Goal: Information Seeking & Learning: Learn about a topic

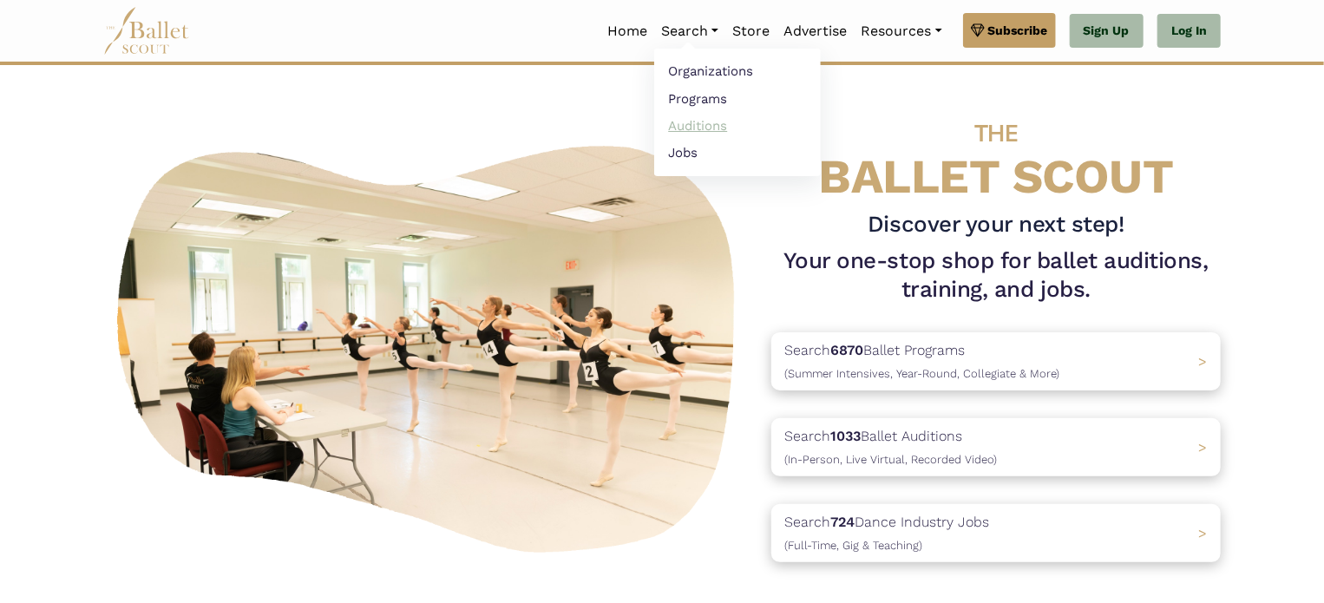
click at [689, 120] on link "Auditions" at bounding box center [737, 125] width 167 height 27
click at [682, 128] on link "Auditions" at bounding box center [737, 125] width 167 height 27
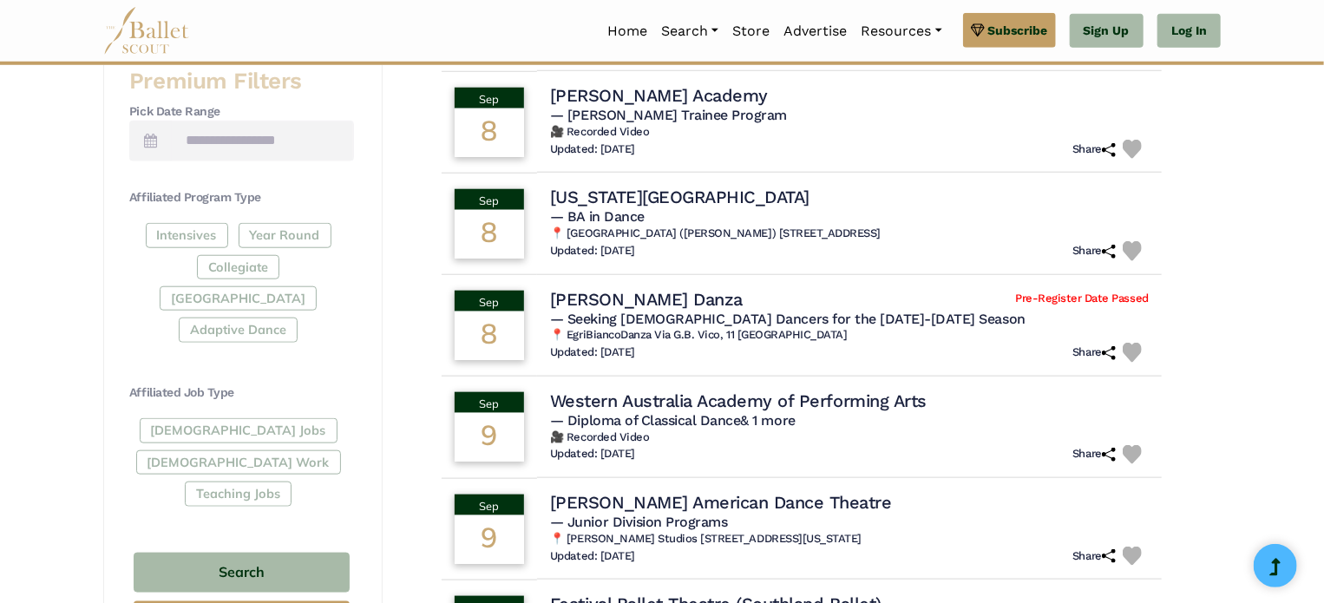
scroll to position [727, 0]
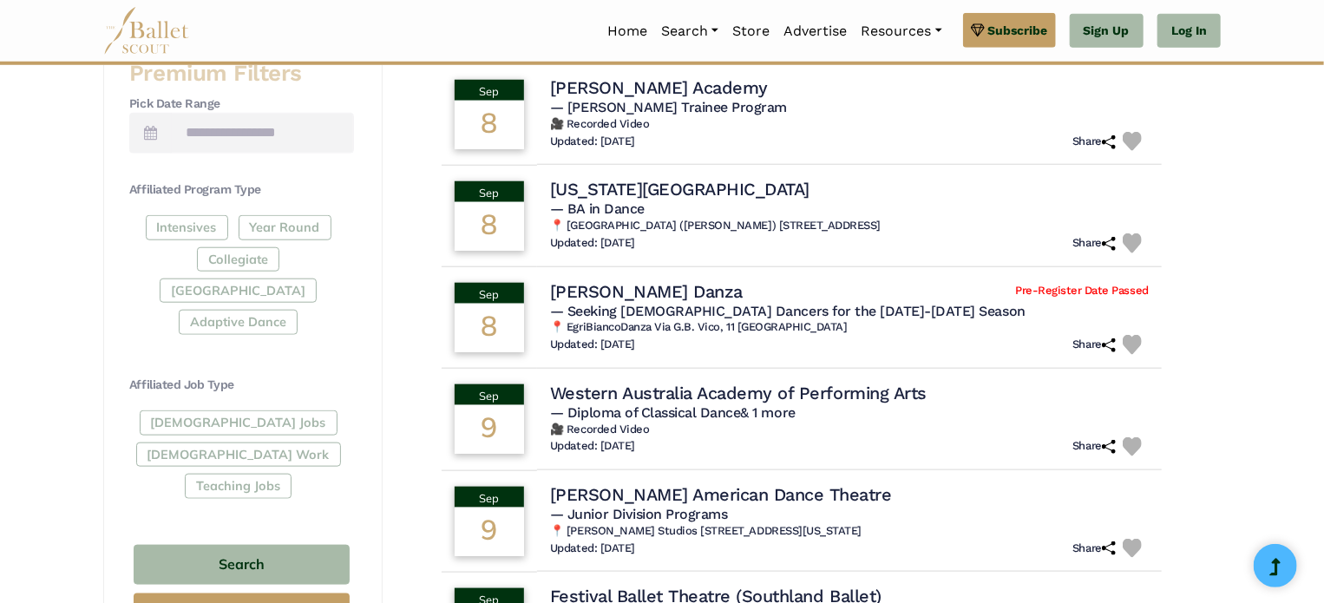
click at [227, 410] on div "Full-Time Jobs Gig Work Teaching Jobs" at bounding box center [241, 457] width 225 height 95
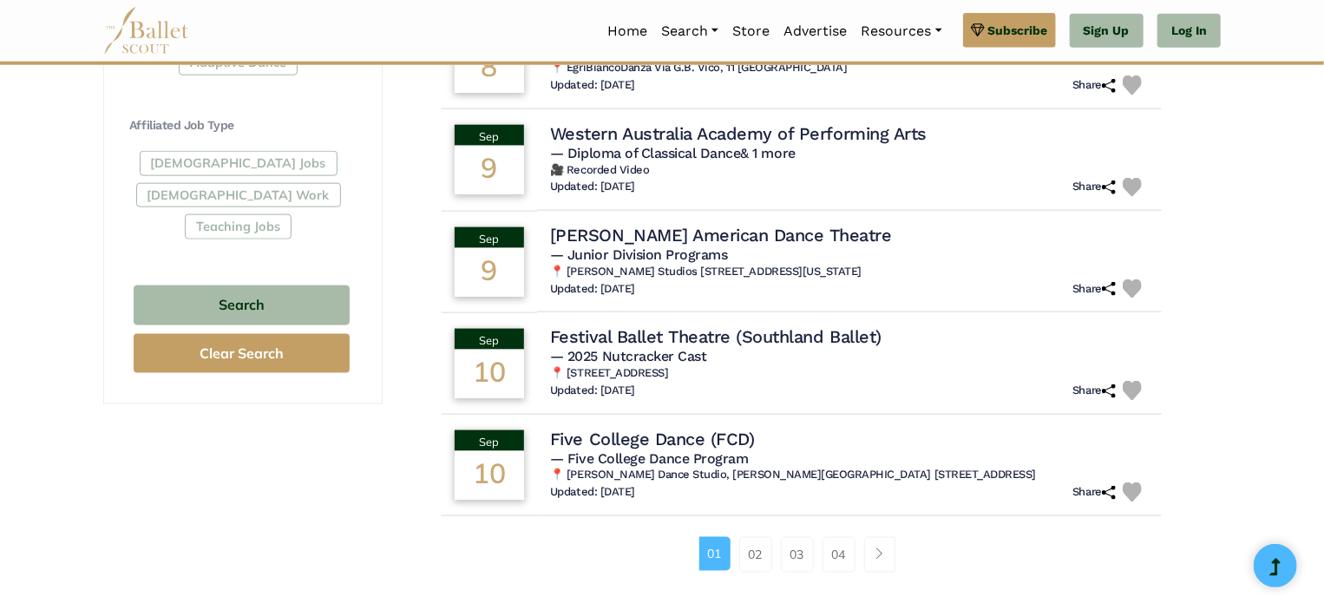
scroll to position [988, 0]
click at [753, 553] on link "02" at bounding box center [755, 553] width 33 height 35
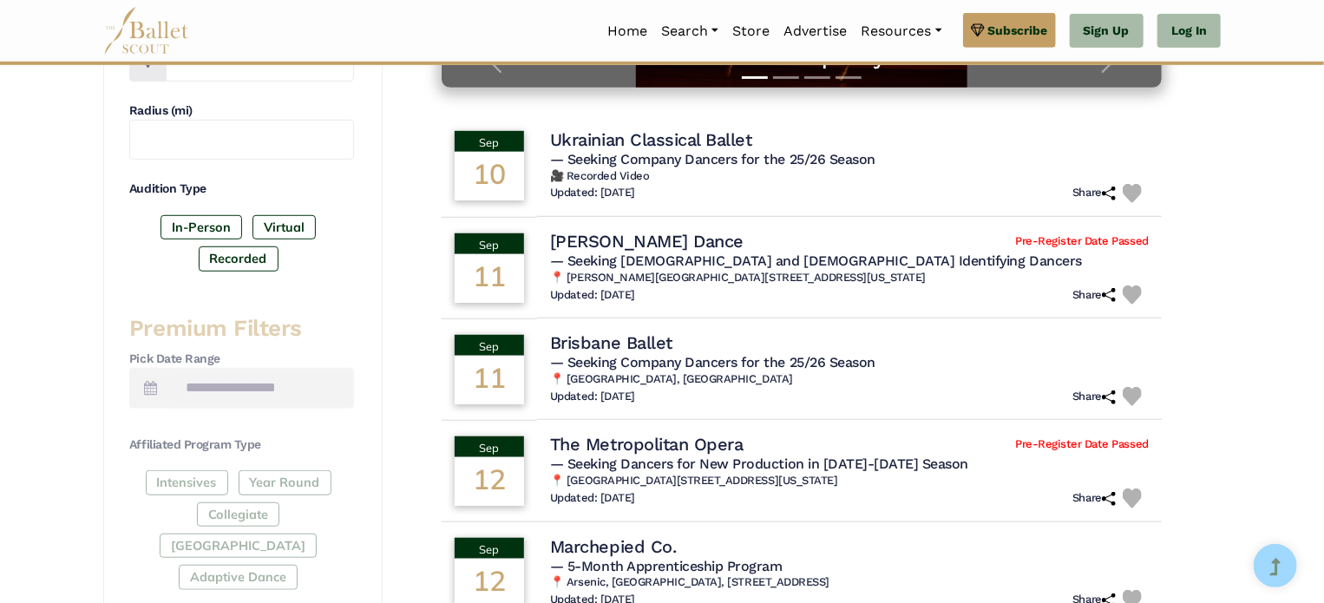
scroll to position [483, 0]
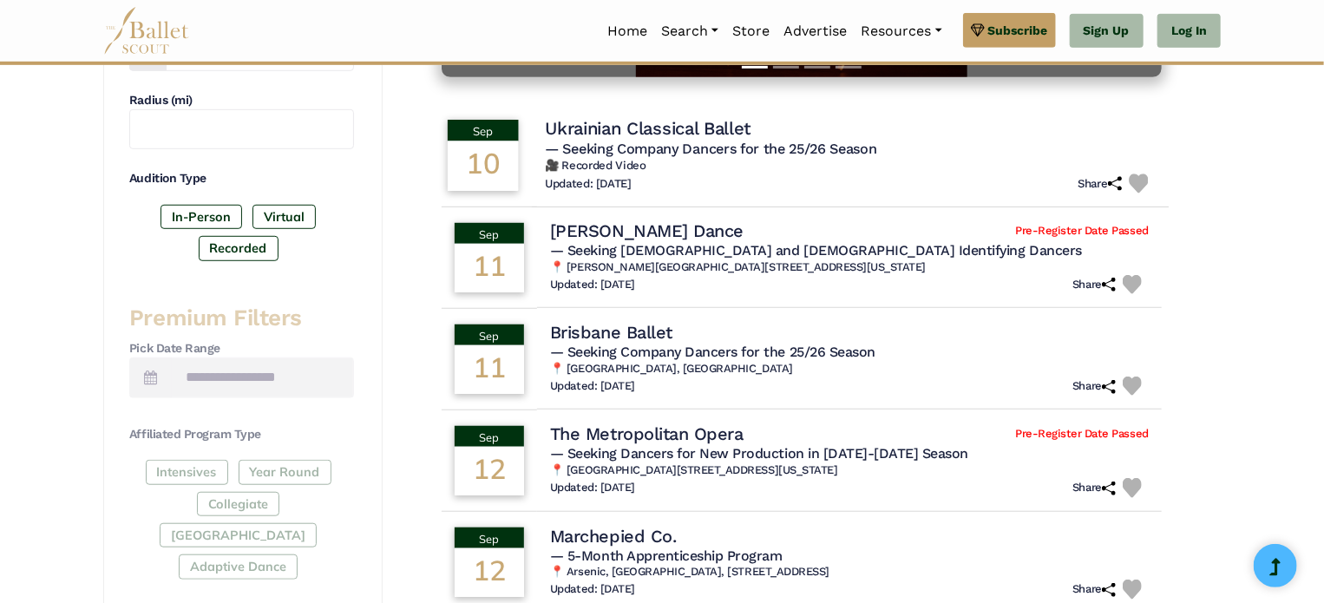
click at [692, 131] on h4 "Ukrainian Classical Ballet" at bounding box center [648, 128] width 206 height 23
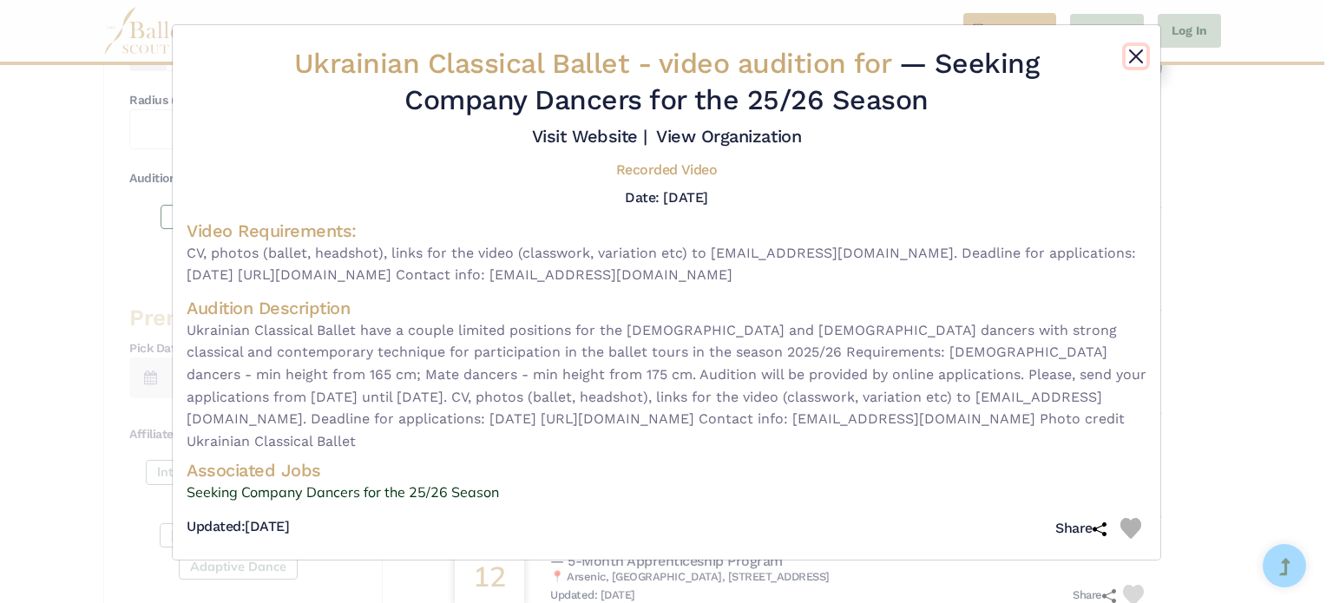
click at [1140, 60] on button "Close" at bounding box center [1136, 56] width 21 height 21
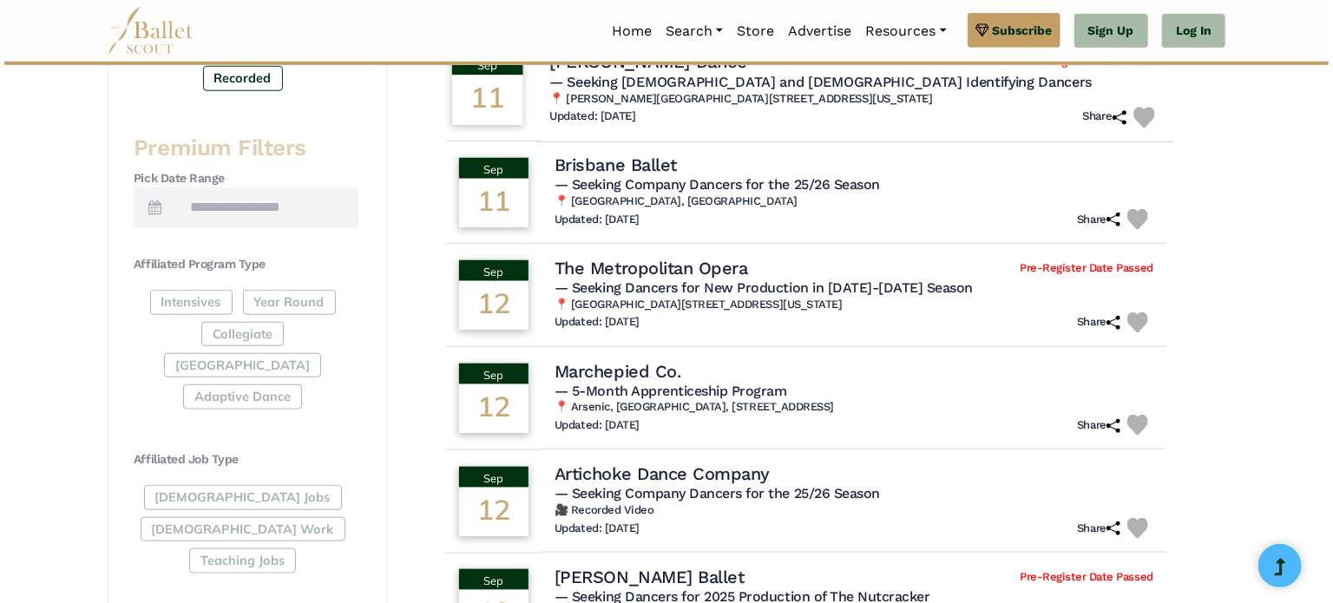
scroll to position [662, 0]
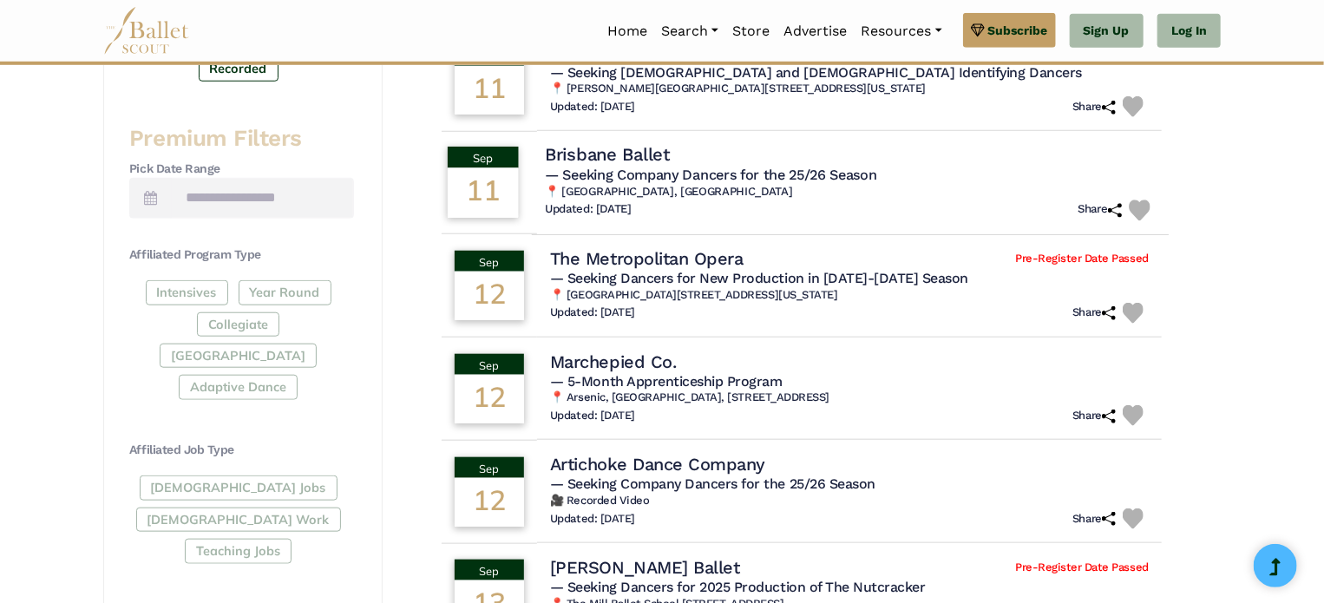
click at [745, 194] on h6 "📍 Brisbane, Australia" at bounding box center [850, 192] width 611 height 15
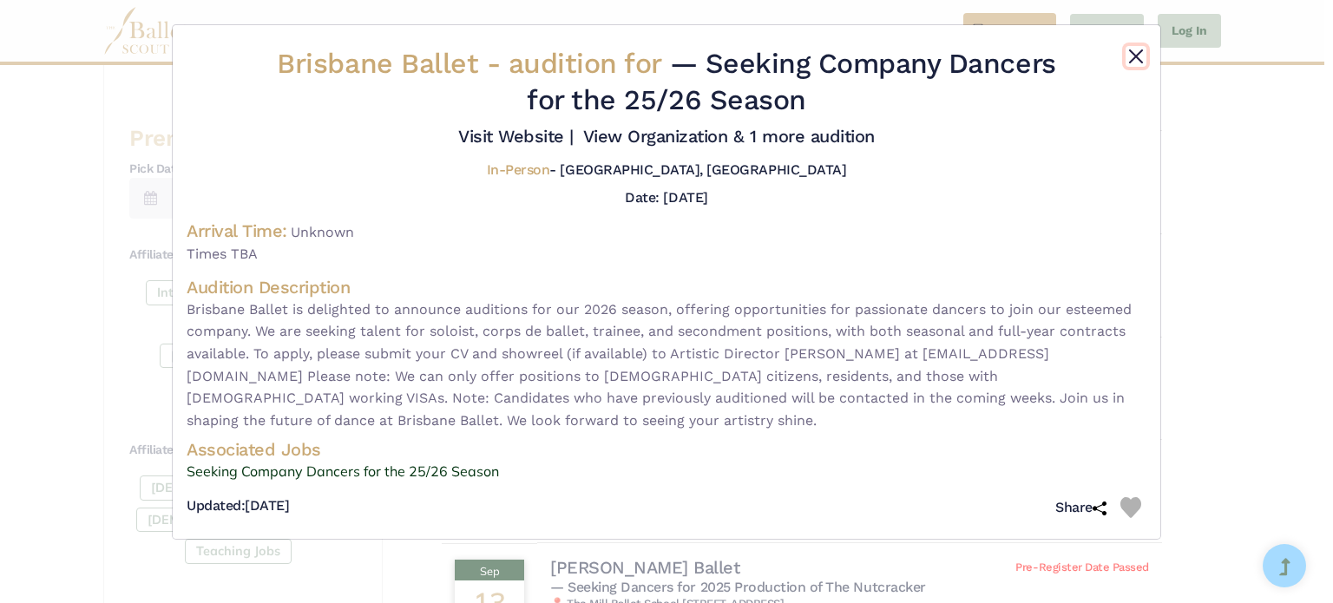
click at [1131, 56] on button "Close" at bounding box center [1136, 56] width 21 height 21
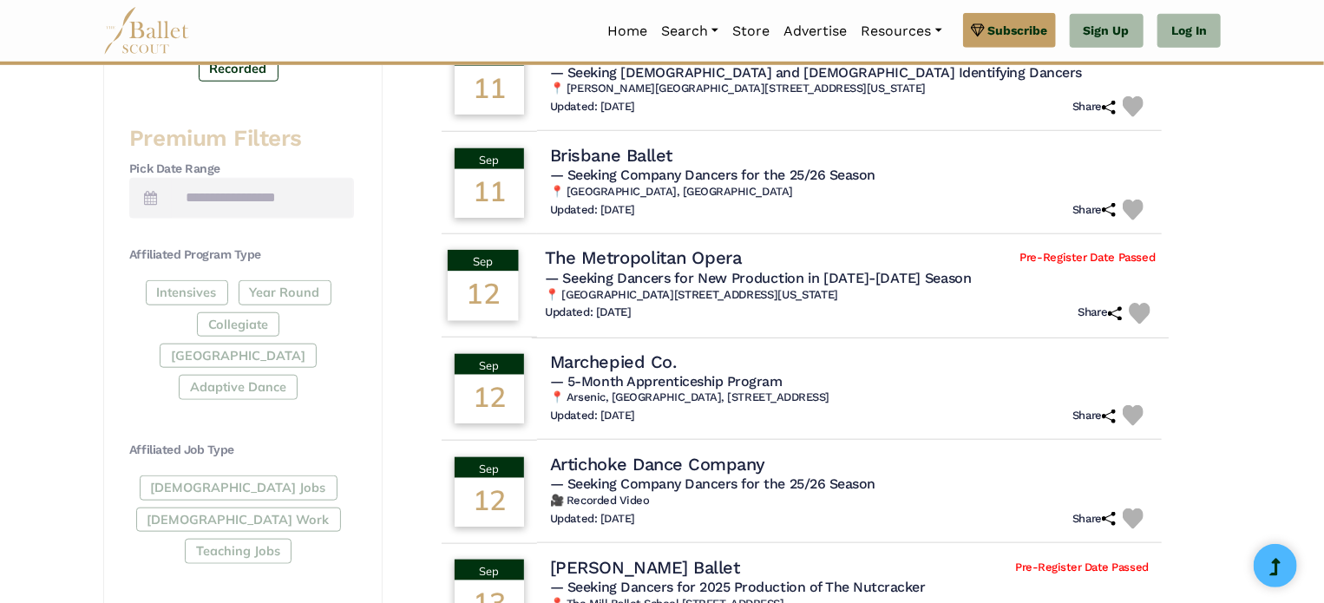
click at [759, 284] on span "— Seeking Dancers for New Production in 2025-2026 Season" at bounding box center [758, 278] width 427 height 16
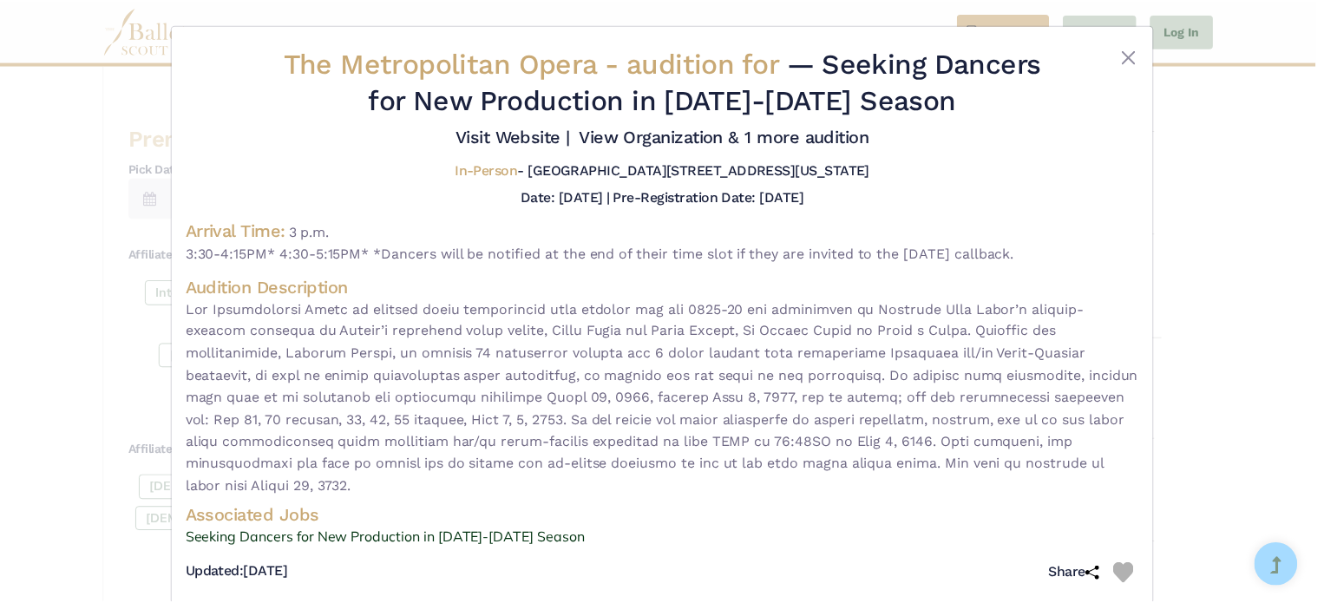
scroll to position [25, 0]
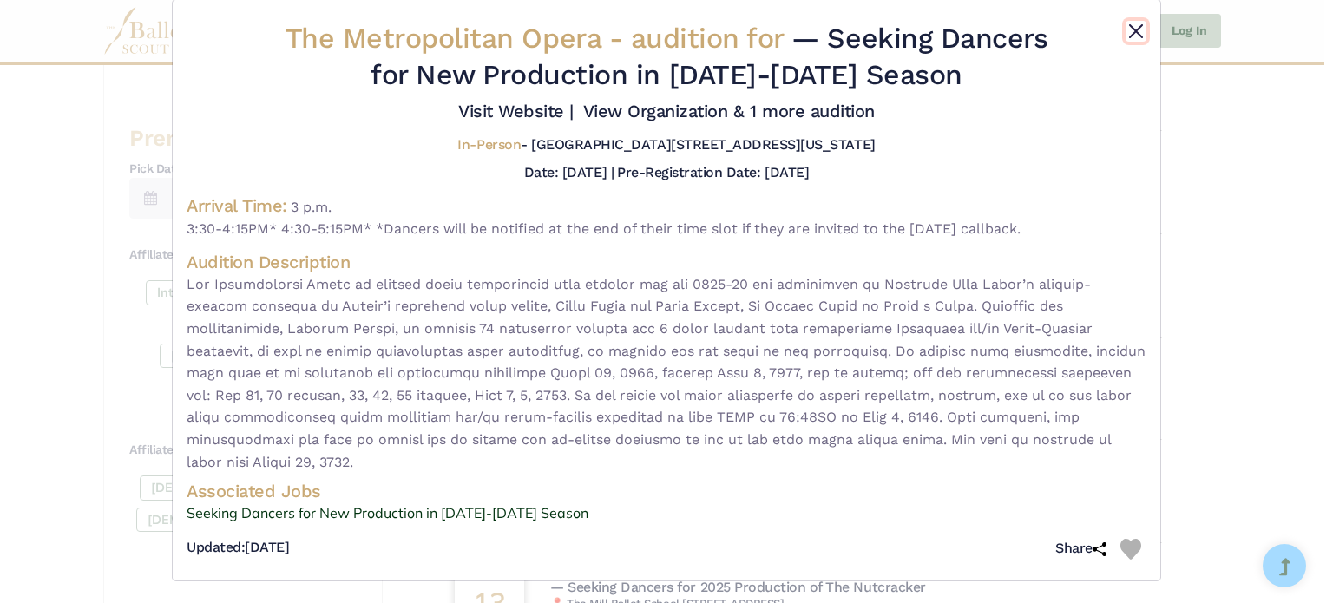
click at [1129, 24] on button "Close" at bounding box center [1136, 31] width 21 height 21
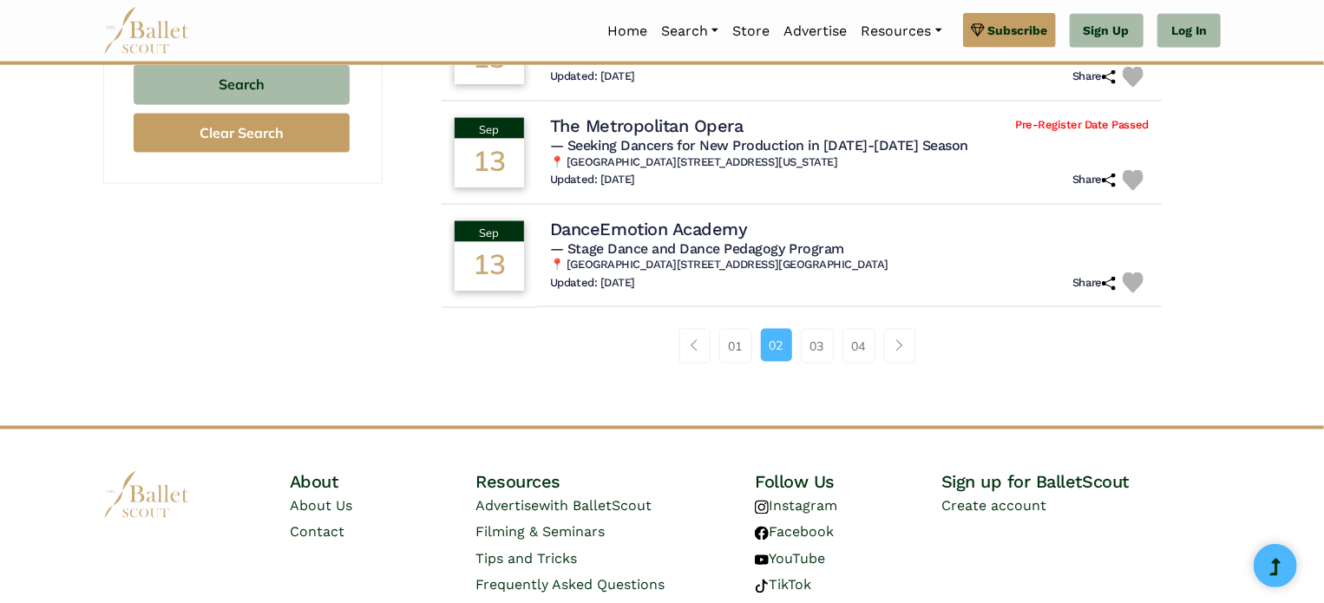
scroll to position [1225, 0]
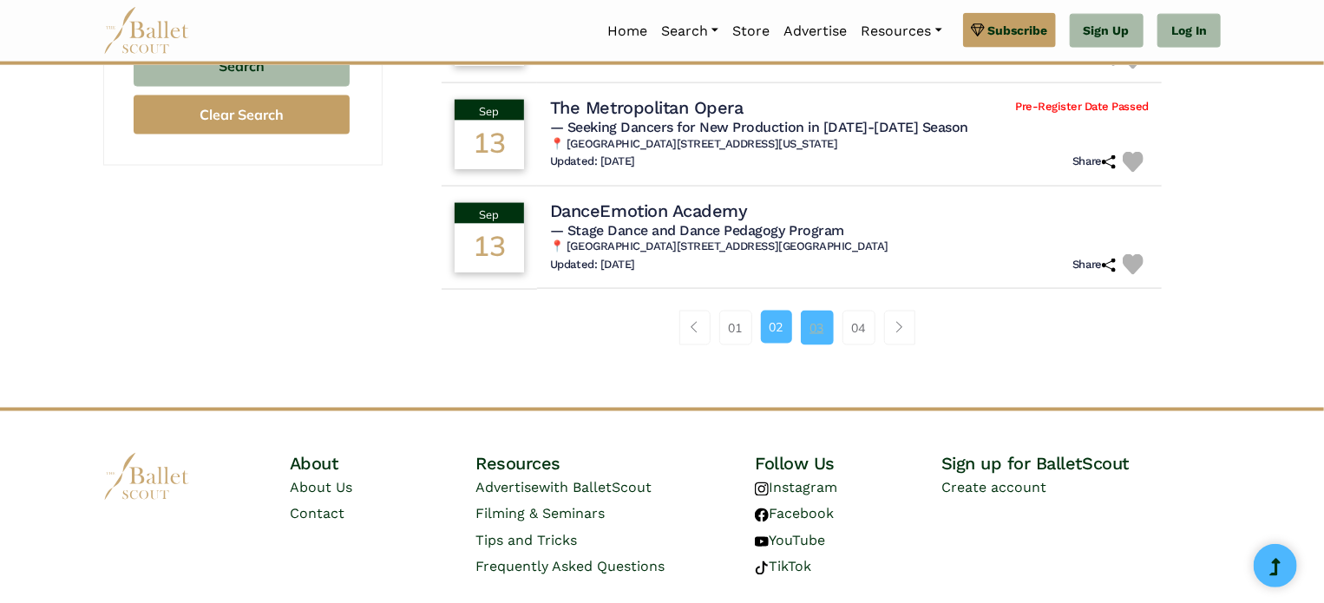
click at [819, 335] on link "03" at bounding box center [817, 328] width 33 height 35
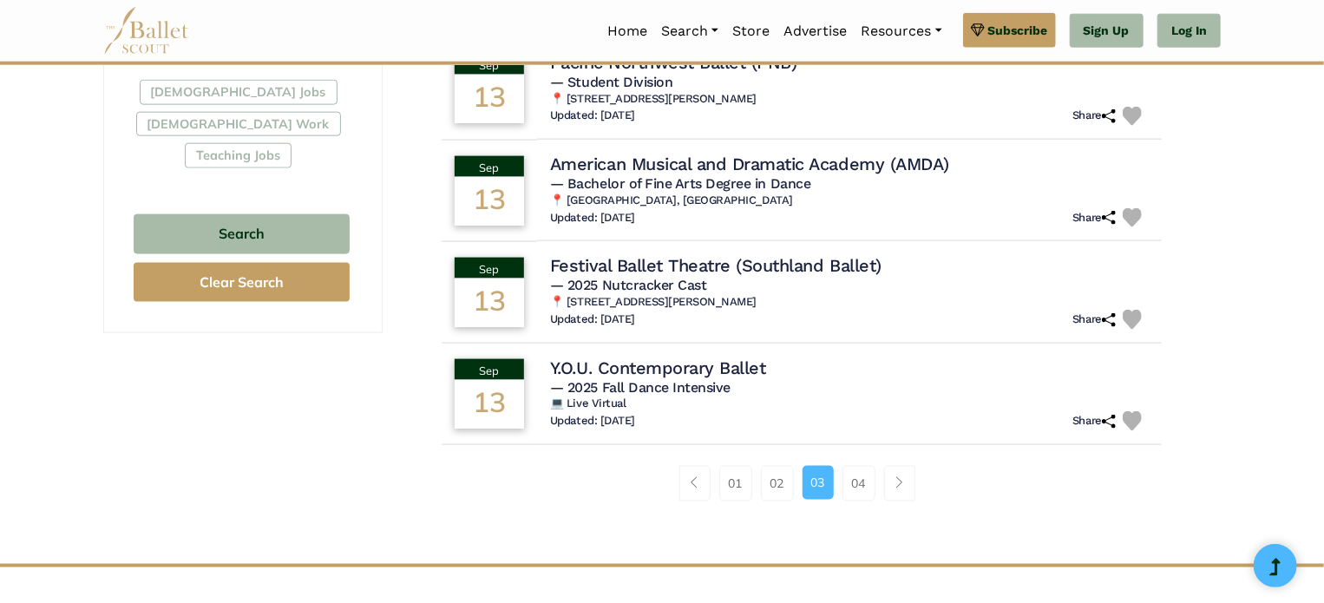
scroll to position [1060, 0]
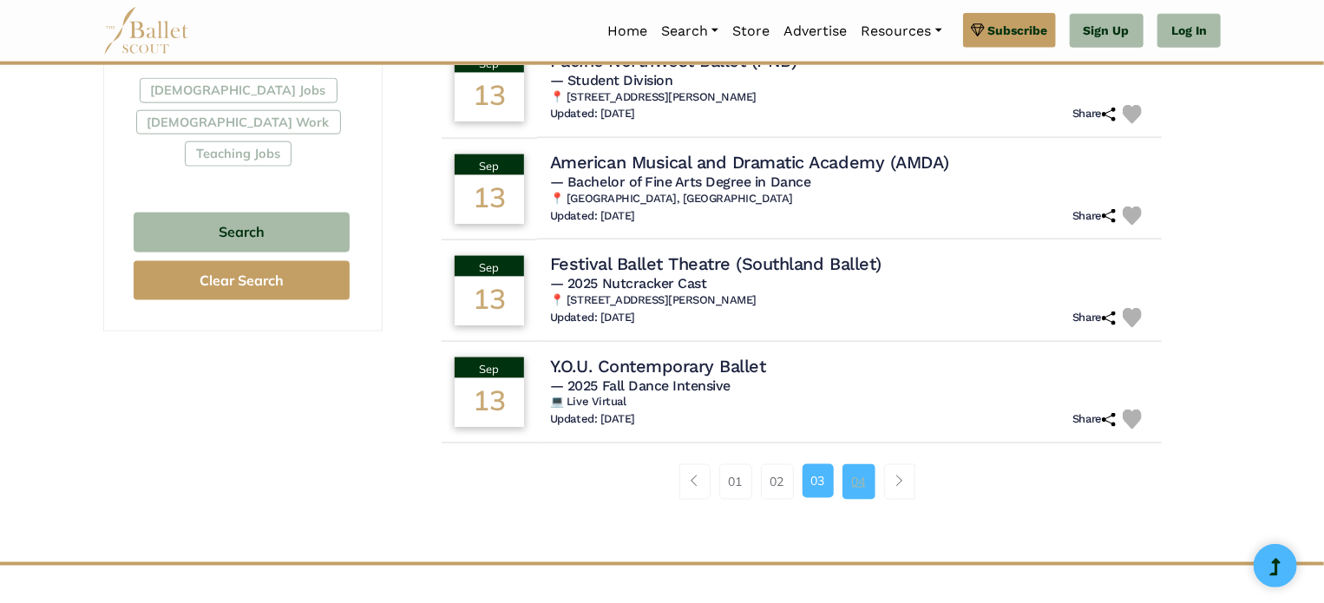
click at [853, 477] on link "04" at bounding box center [859, 481] width 33 height 35
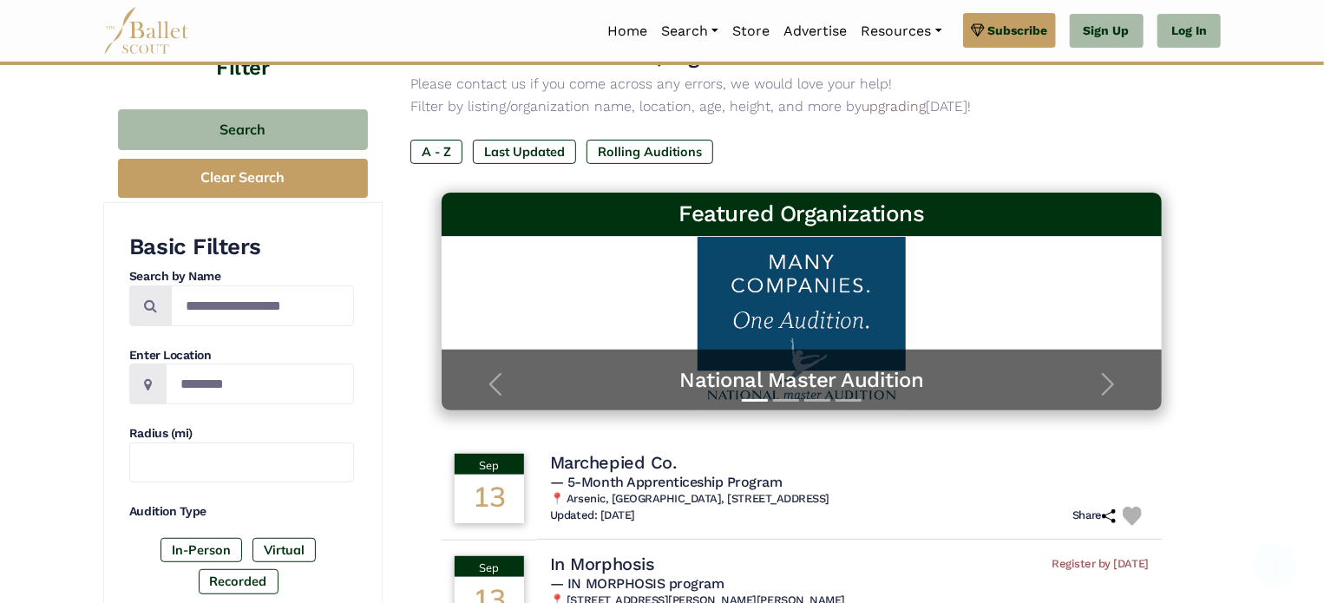
scroll to position [139, 0]
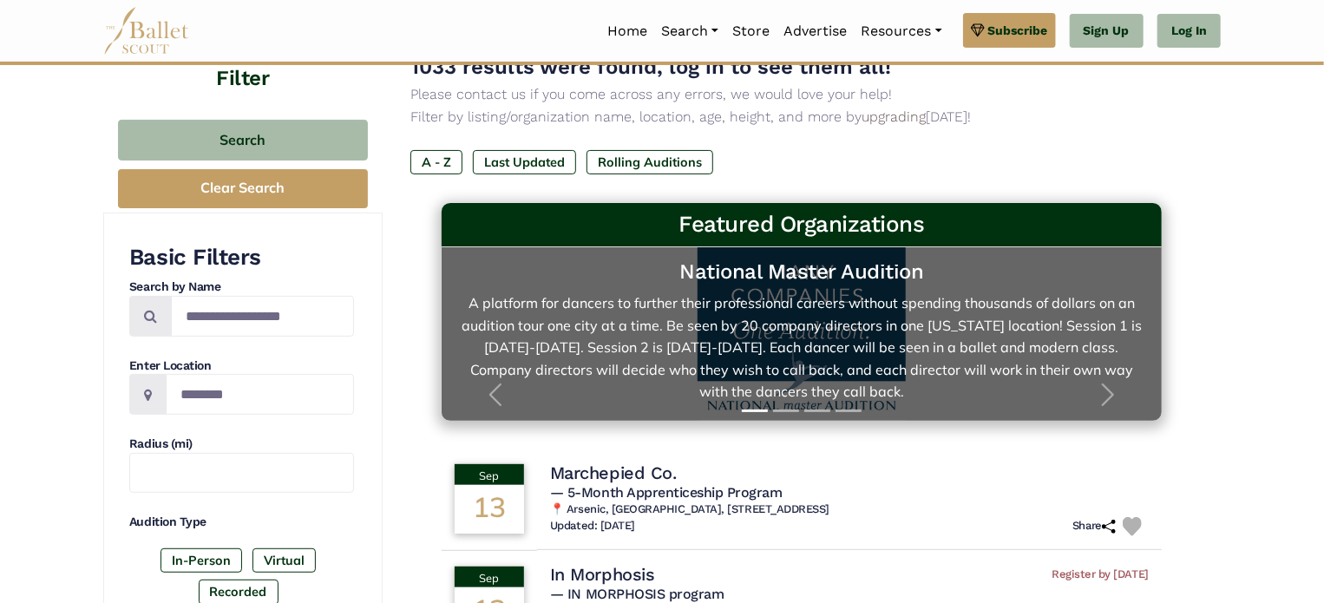
click at [837, 328] on link "National Master Audition A platform for dancers to further their professional c…" at bounding box center [802, 334] width 686 height 139
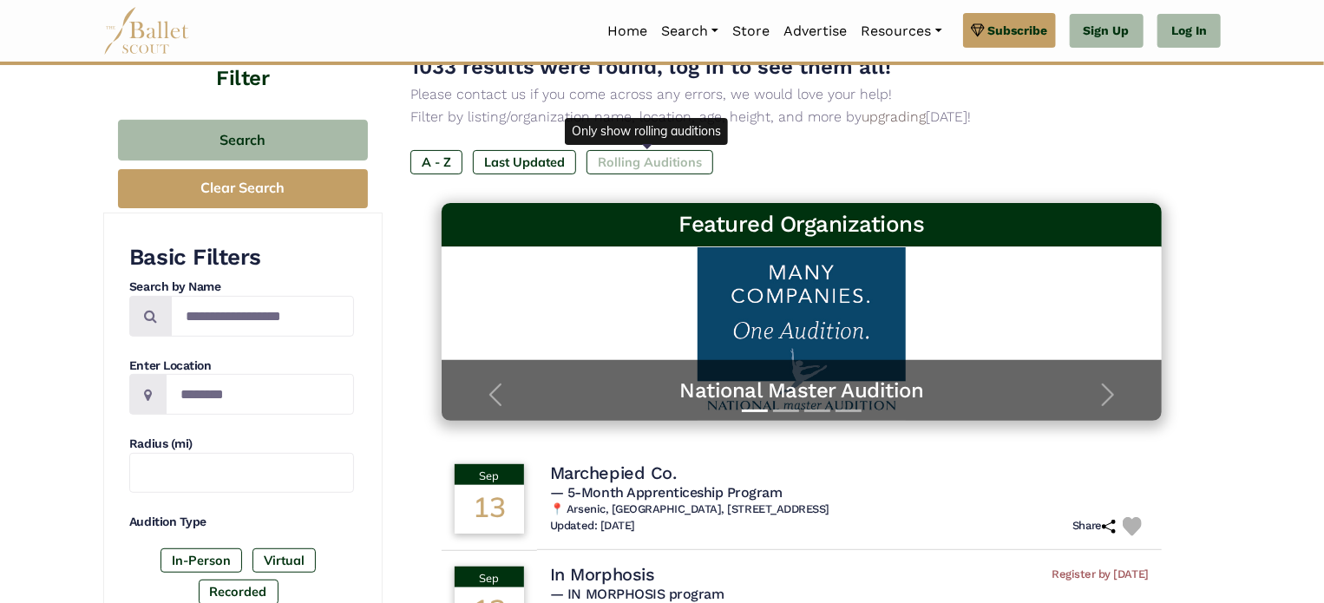
click at [664, 172] on label "Rolling Auditions" at bounding box center [650, 162] width 127 height 24
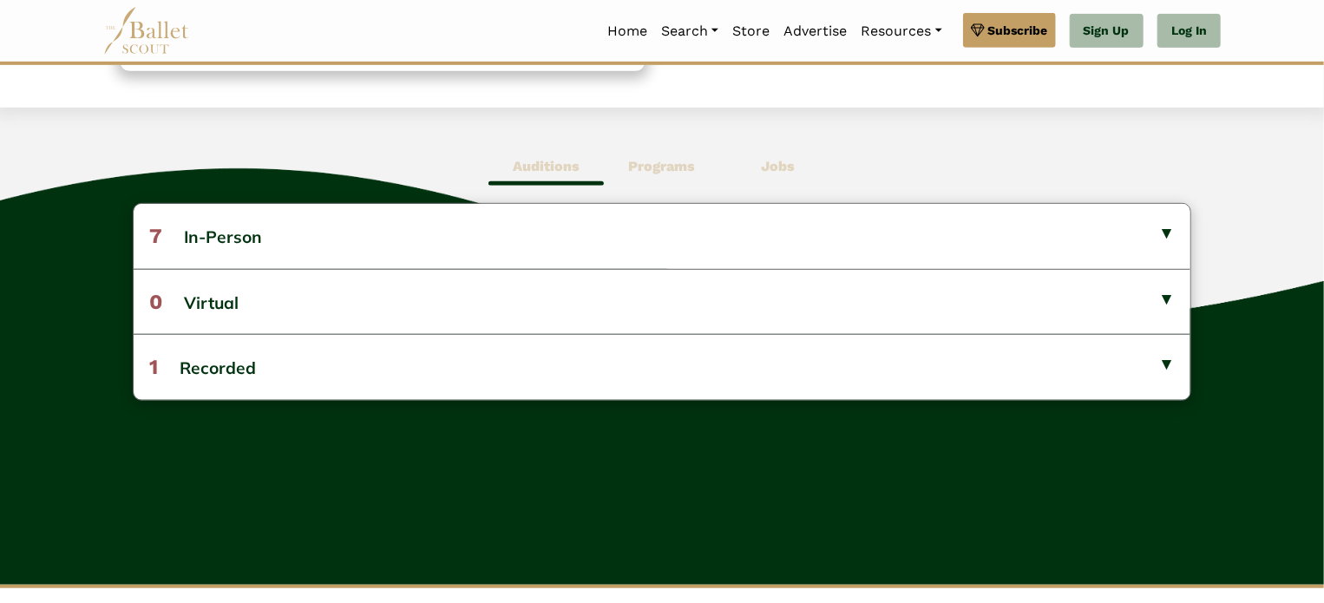
scroll to position [417, 0]
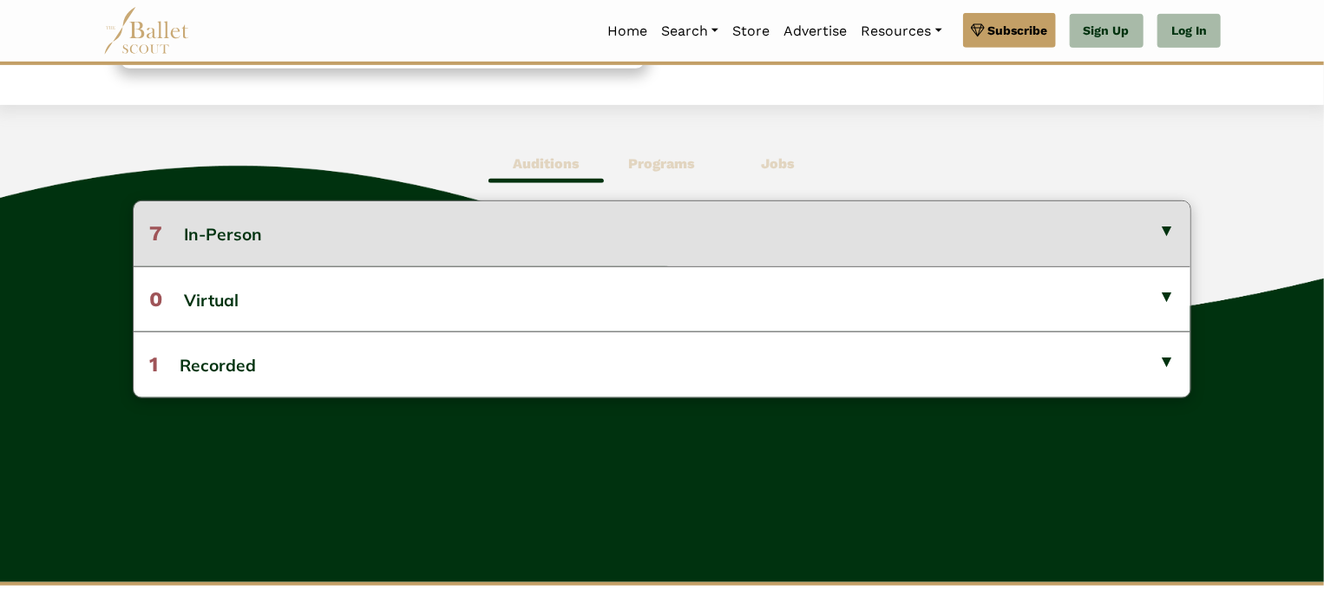
click at [811, 232] on button "7 In-Person" at bounding box center [663, 233] width 1058 height 64
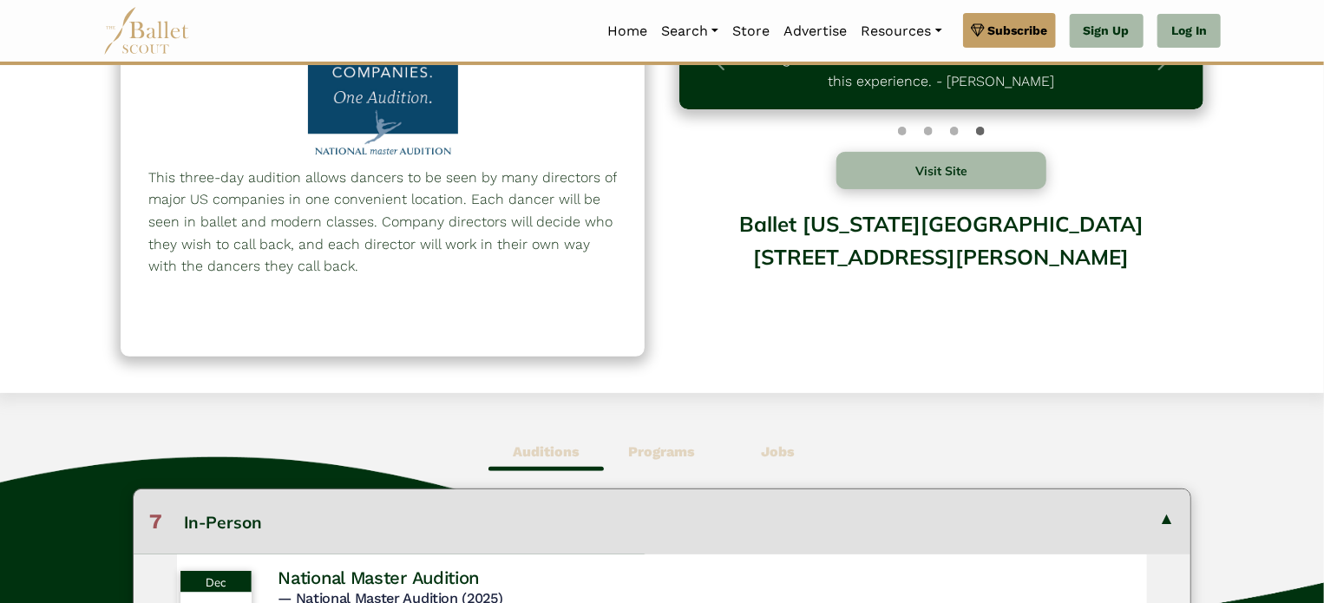
scroll to position [141, 0]
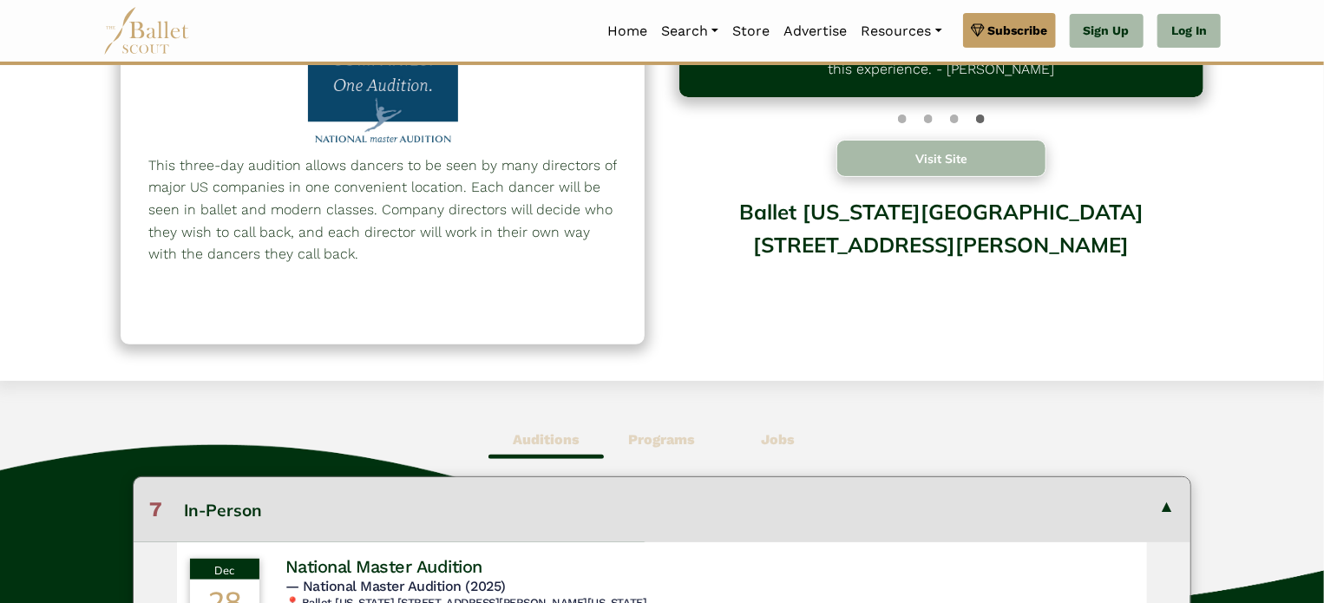
click at [929, 144] on button "Visit Site" at bounding box center [942, 158] width 210 height 37
click at [861, 69] on p "I wanted to personally reach out and thank you both for hosting such an incredi…" at bounding box center [941, 47] width 403 height 67
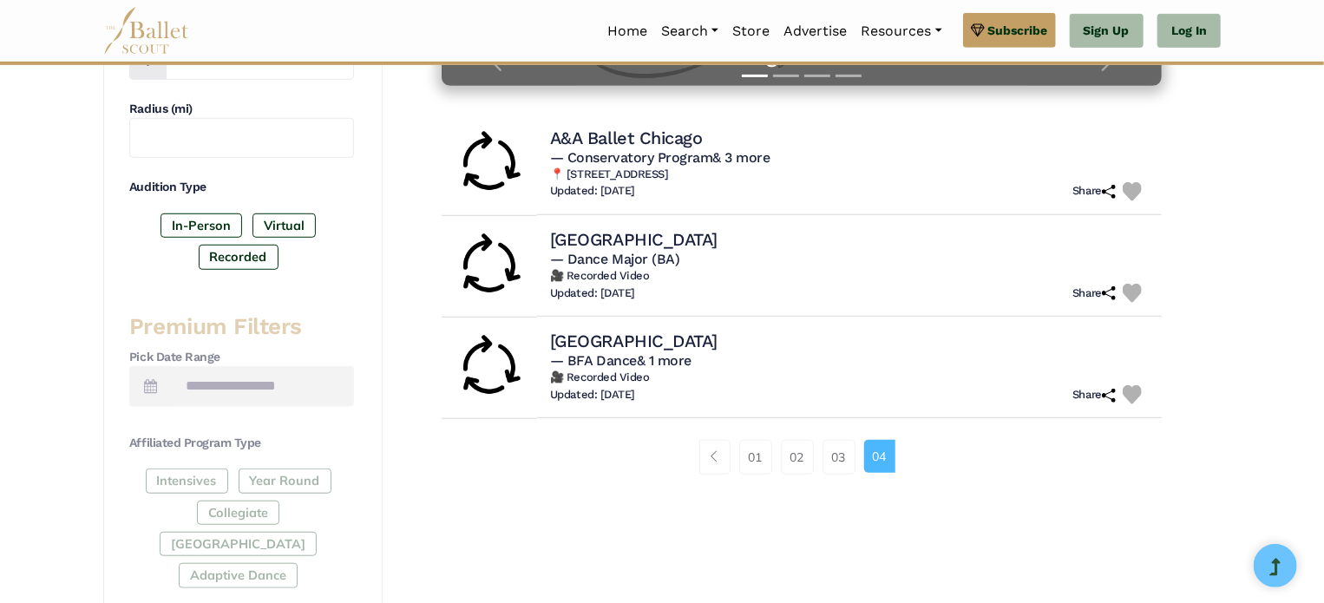
scroll to position [477, 0]
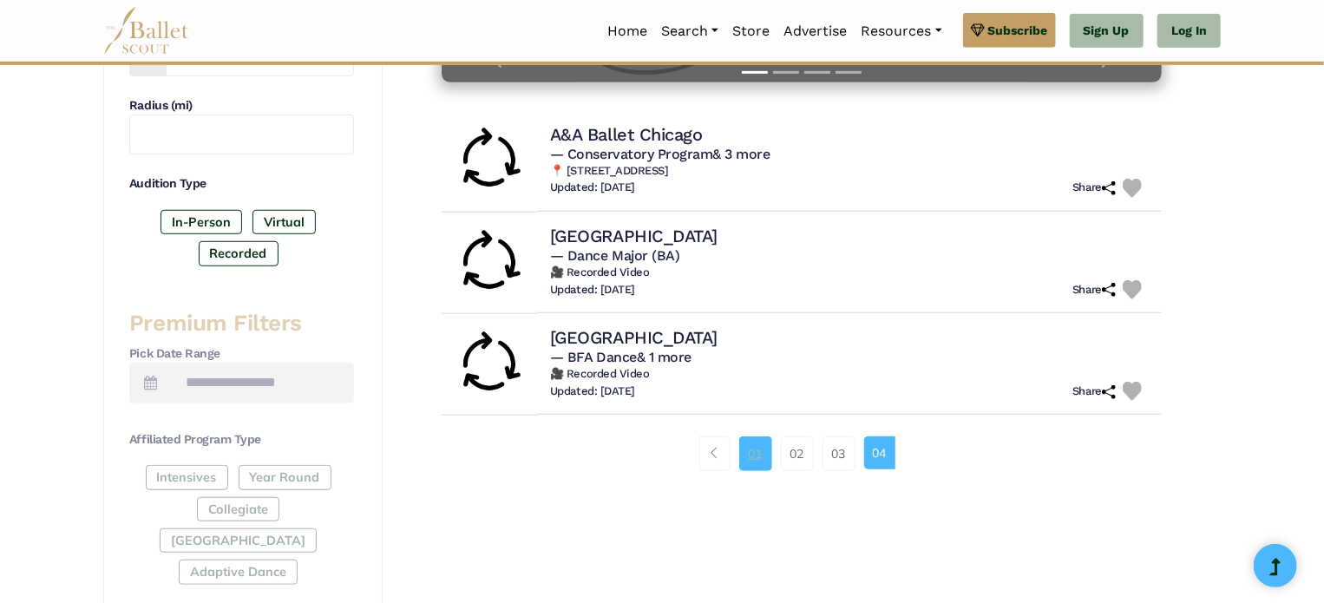
click at [762, 447] on link "01" at bounding box center [755, 454] width 33 height 35
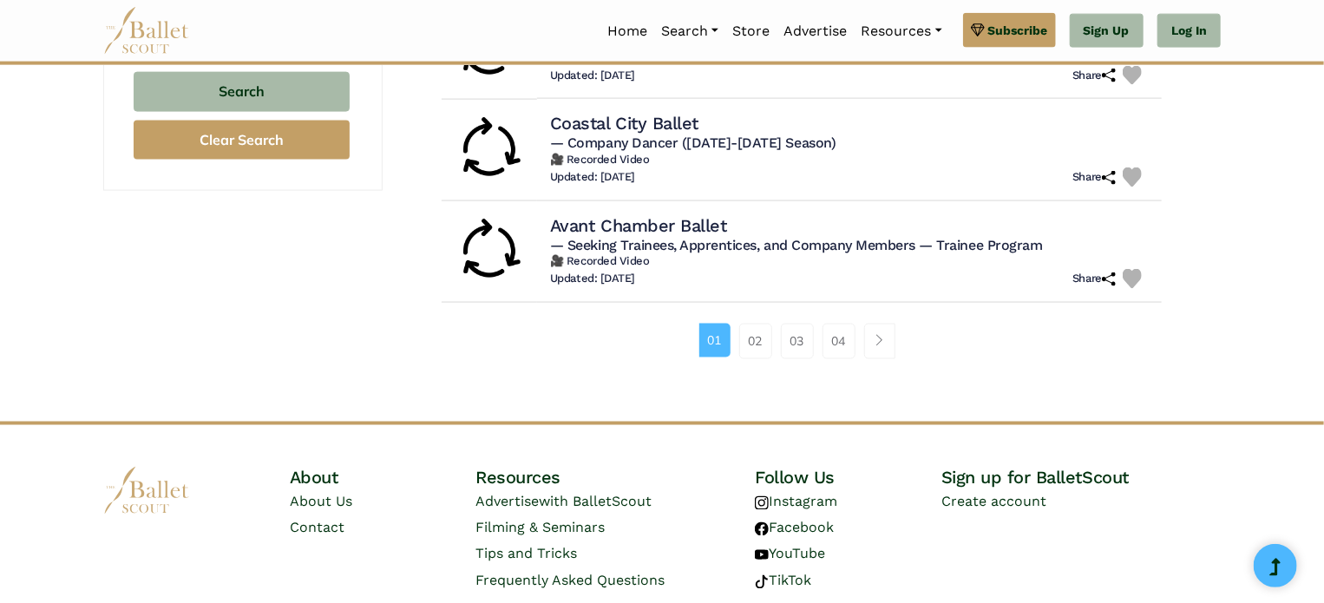
scroll to position [1199, 0]
click at [752, 335] on link "02" at bounding box center [755, 342] width 33 height 35
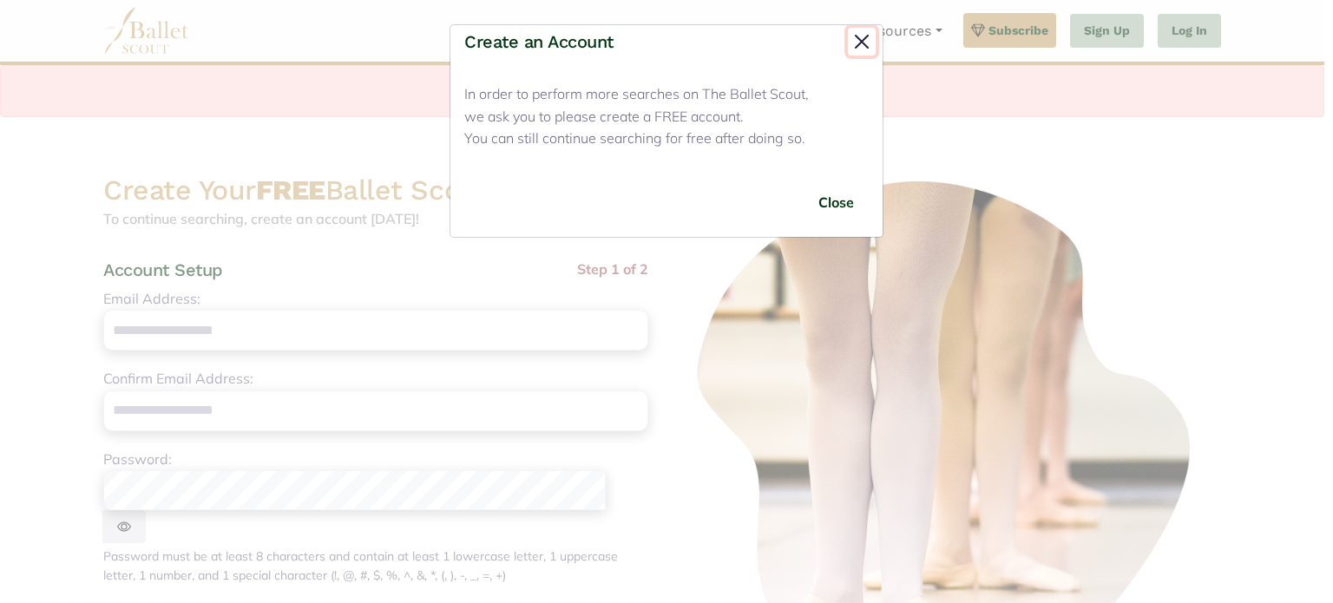
click at [856, 36] on button "Close" at bounding box center [862, 42] width 28 height 28
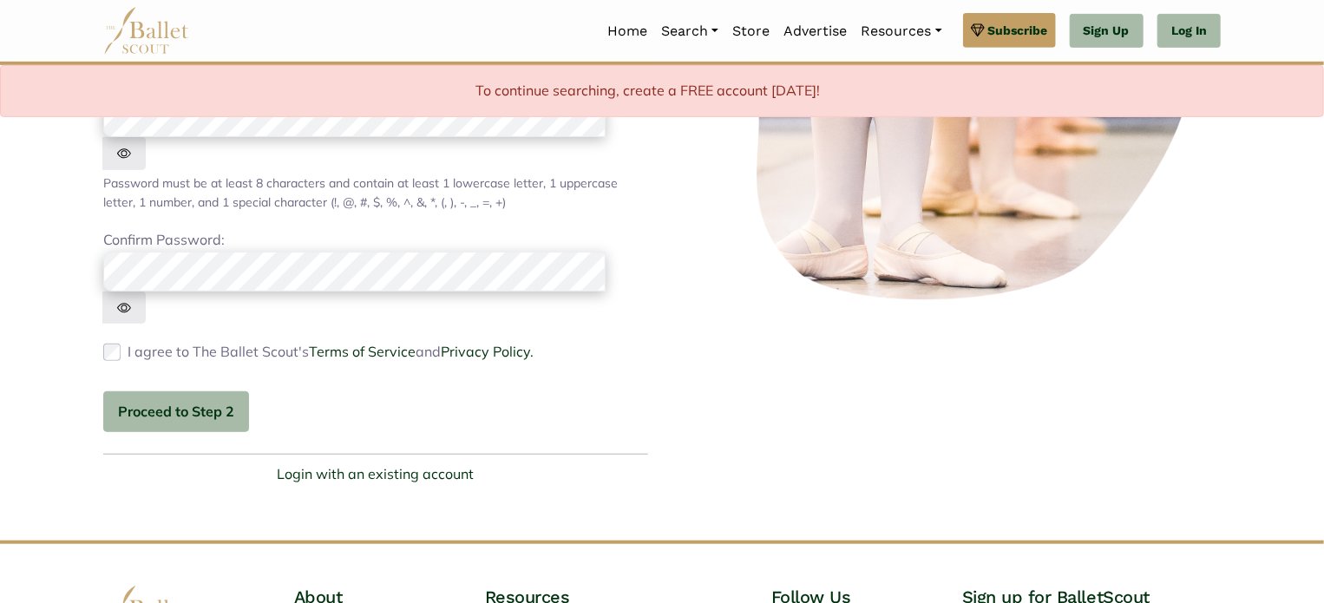
scroll to position [496, 0]
